Goal: Information Seeking & Learning: Learn about a topic

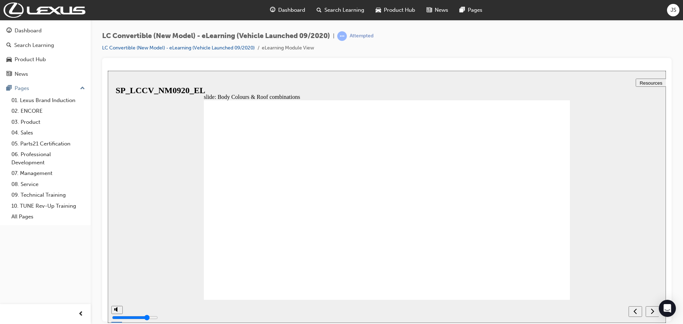
click at [649, 314] on div "next" at bounding box center [653, 311] width 8 height 7
click at [652, 311] on icon "next" at bounding box center [653, 311] width 4 height 6
radio input "true"
click at [654, 314] on icon "submit" at bounding box center [652, 311] width 6 height 6
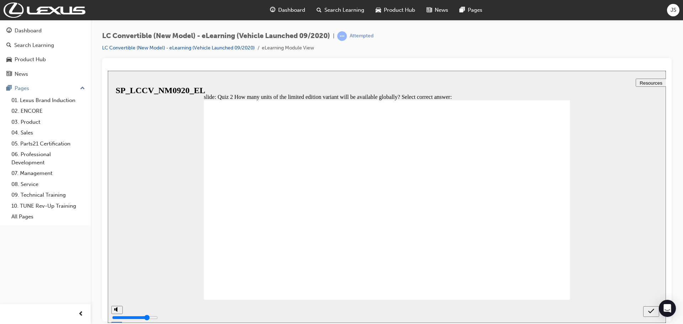
radio input "true"
click at [656, 313] on div "submit" at bounding box center [651, 311] width 10 height 7
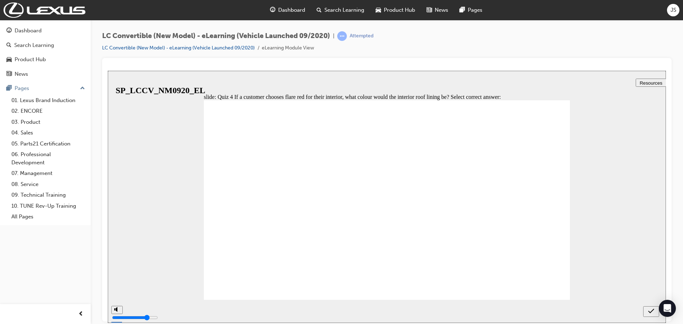
radio input "true"
click at [649, 309] on icon "submit" at bounding box center [652, 311] width 6 height 6
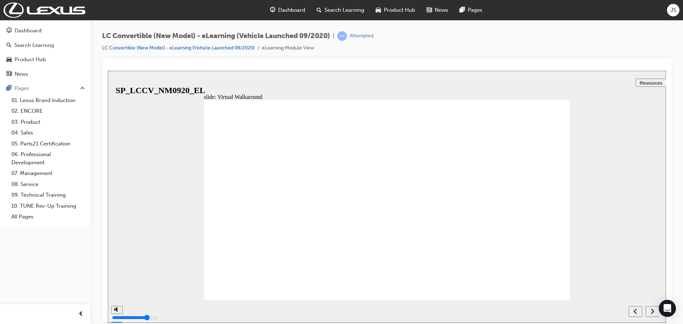
click at [651, 305] on nav "slide navigation" at bounding box center [644, 311] width 30 height 23
click at [654, 310] on icon "next" at bounding box center [653, 311] width 4 height 6
